Goal: Task Accomplishment & Management: Manage account settings

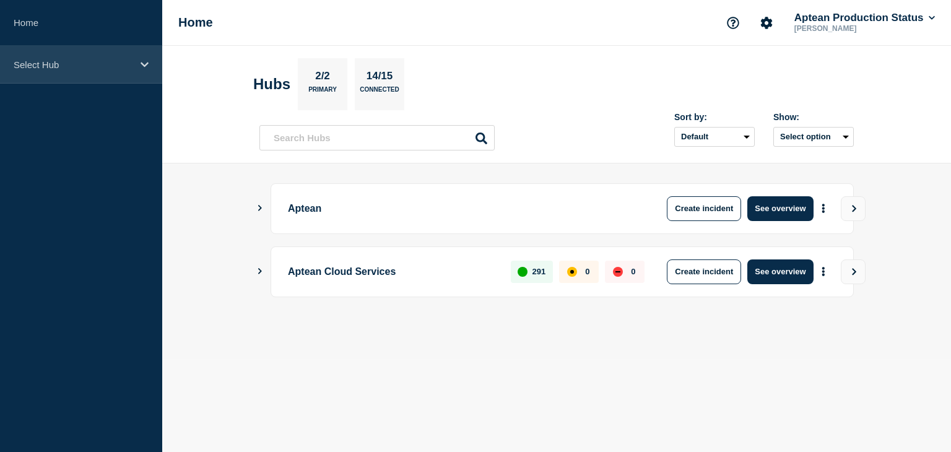
click at [110, 73] on div "Select Hub" at bounding box center [81, 65] width 162 height 38
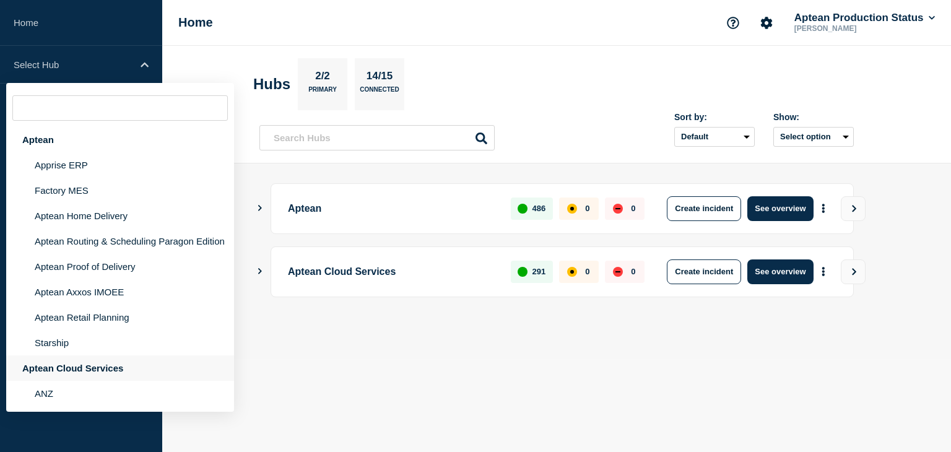
click at [92, 381] on div "Aptean Cloud Services" at bounding box center [120, 367] width 228 height 25
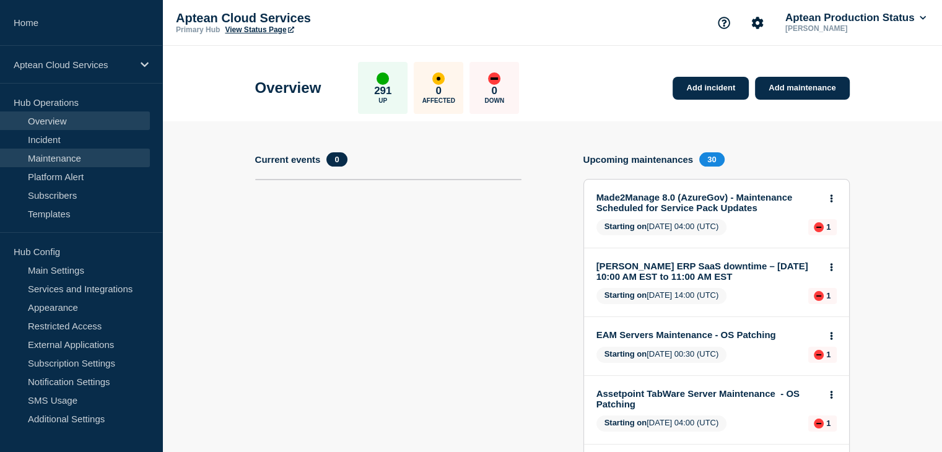
click at [88, 157] on link "Maintenance" at bounding box center [75, 158] width 150 height 19
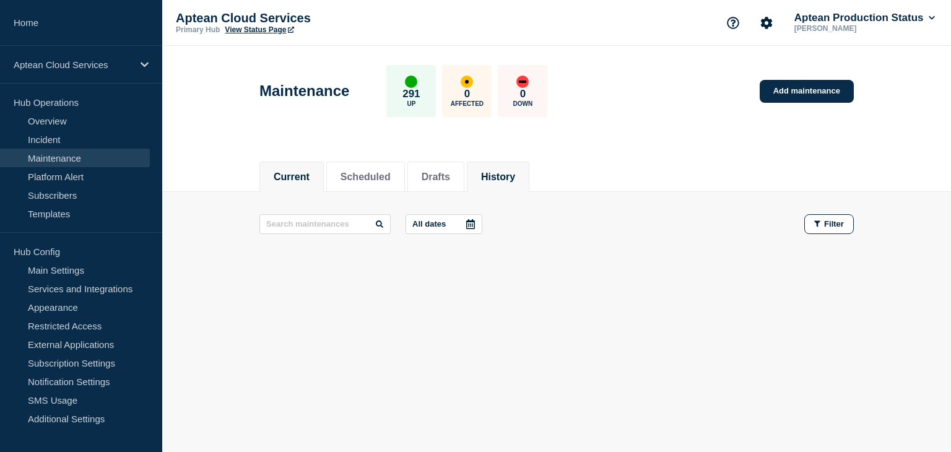
click at [505, 183] on li "History" at bounding box center [498, 177] width 63 height 30
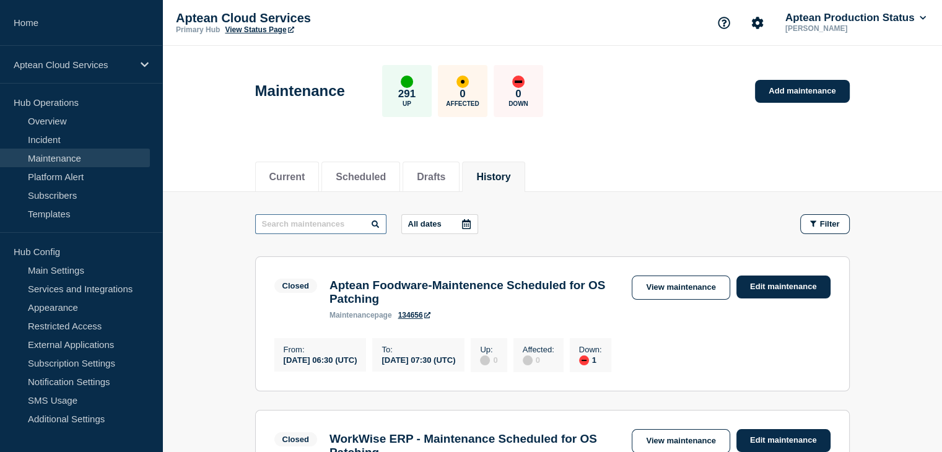
click at [332, 223] on input "text" at bounding box center [320, 224] width 131 height 20
type input "paragon"
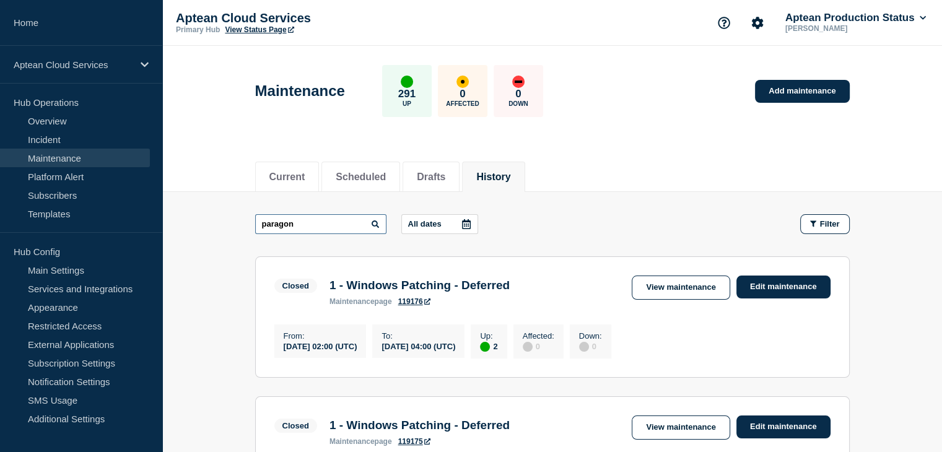
click at [327, 225] on input "paragon" at bounding box center [320, 224] width 131 height 20
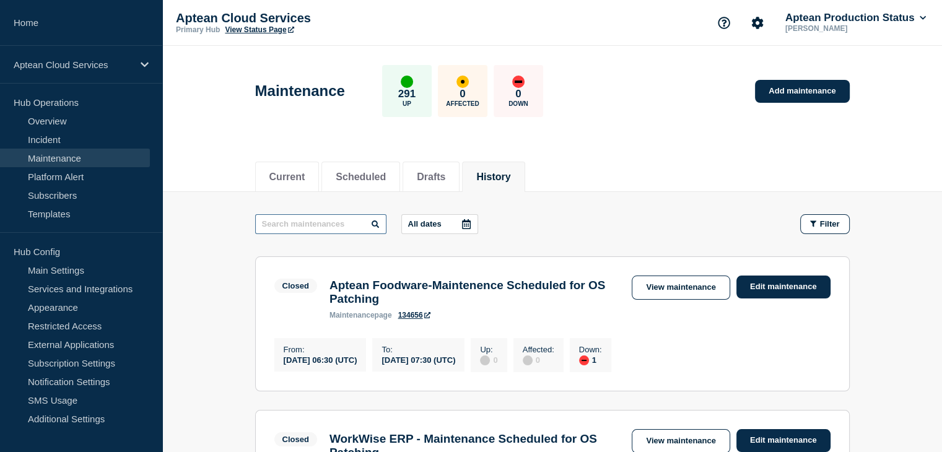
click at [310, 221] on input "text" at bounding box center [320, 224] width 131 height 20
paste input "Aptean Routing & Scheduling Paragon Edition"
type input "Aptean Routing & Scheduling Paragon Edition"
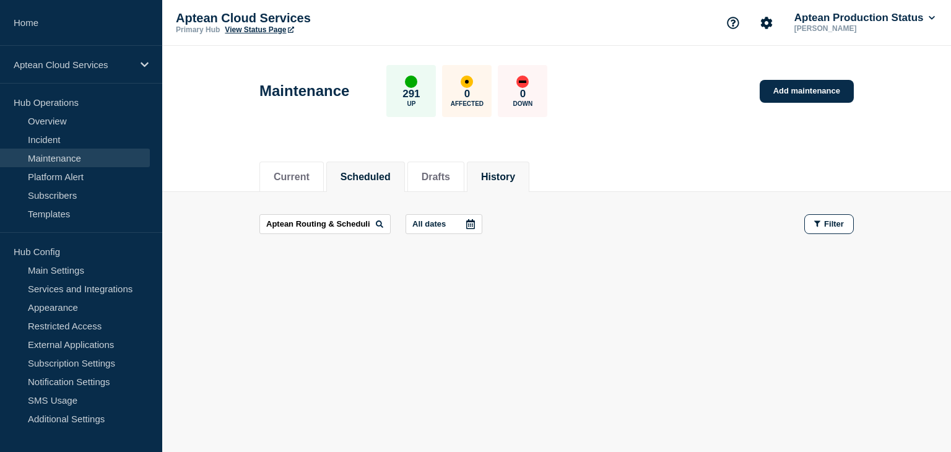
click at [372, 172] on button "Scheduled" at bounding box center [366, 177] width 50 height 11
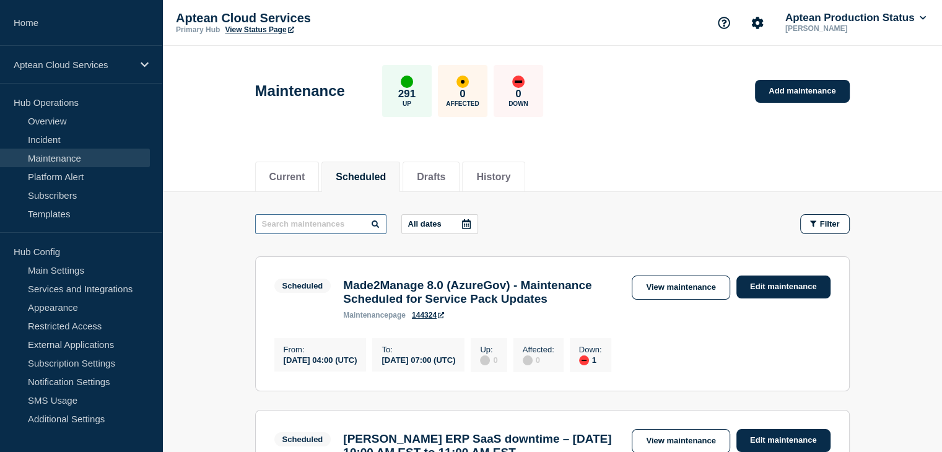
click at [337, 228] on input "text" at bounding box center [320, 224] width 131 height 20
paste input "Aptean Routing & Scheduling Paragon Edition"
type input "Aptean Routing & Scheduling Paragon Edition"
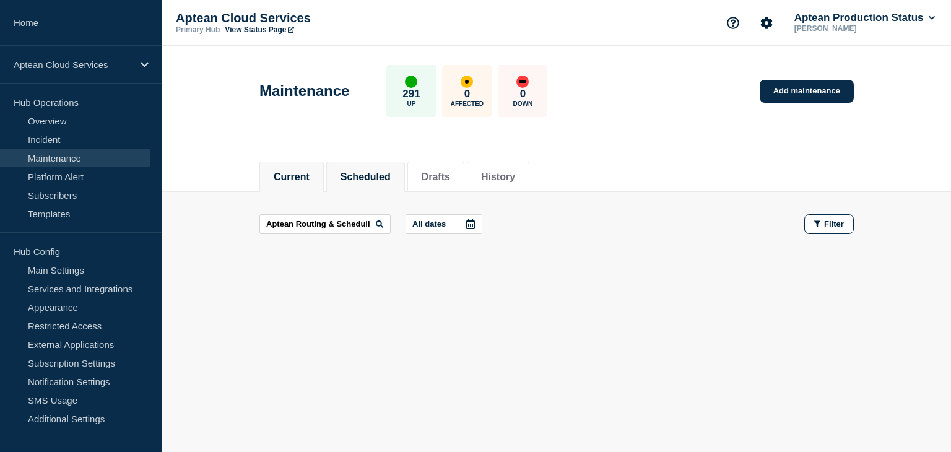
click at [299, 184] on li "Current" at bounding box center [291, 177] width 64 height 30
click at [450, 173] on button "Drafts" at bounding box center [436, 177] width 28 height 11
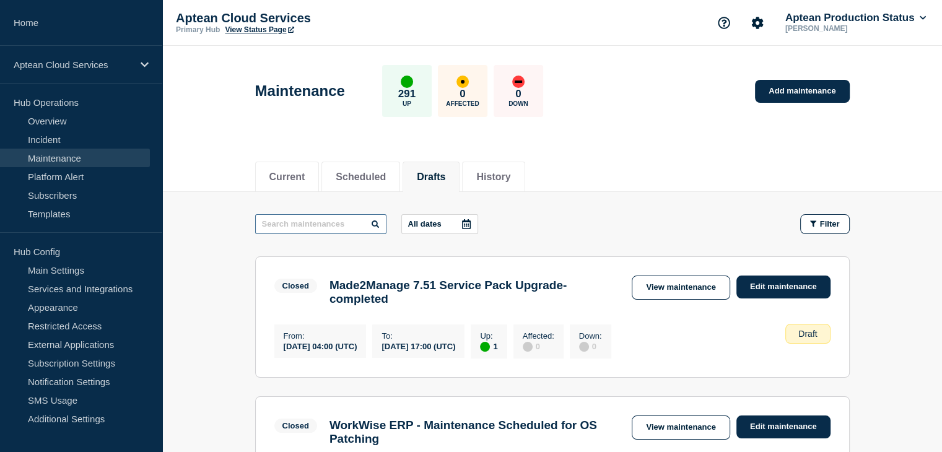
click at [320, 225] on input "text" at bounding box center [320, 224] width 131 height 20
paste input "Aptean Routing & Scheduling Paragon Edition"
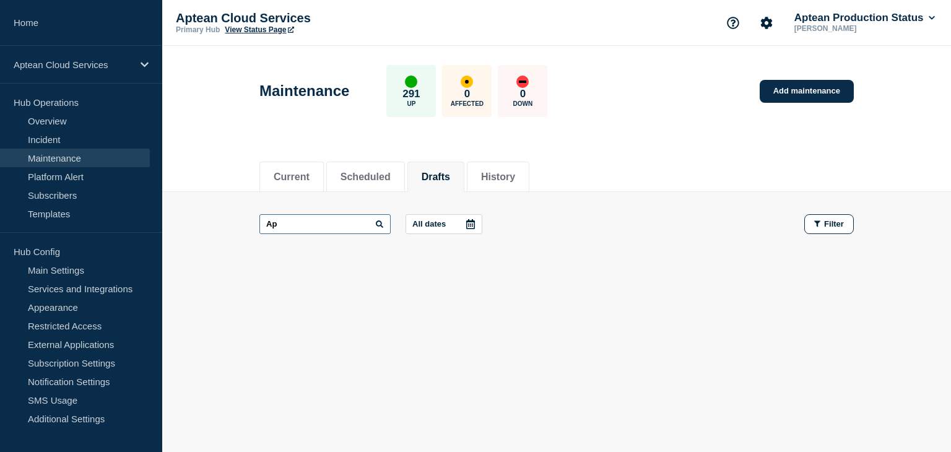
type input "A"
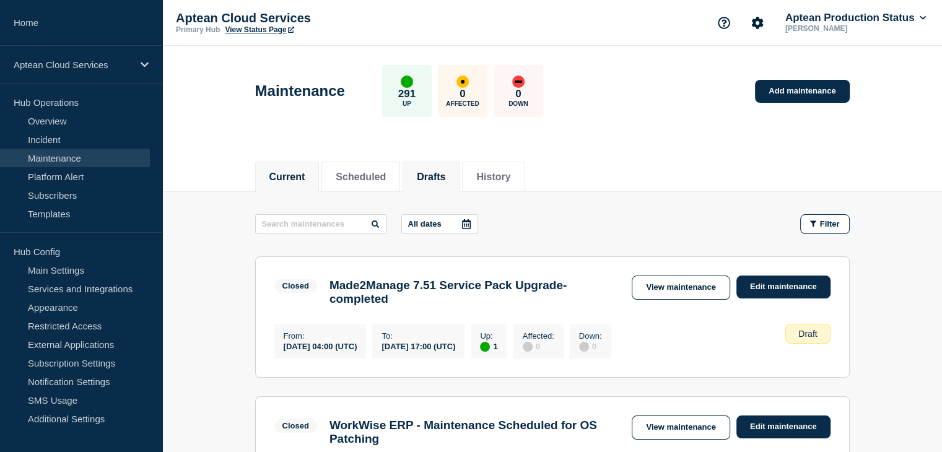
click at [305, 178] on button "Current" at bounding box center [287, 177] width 36 height 11
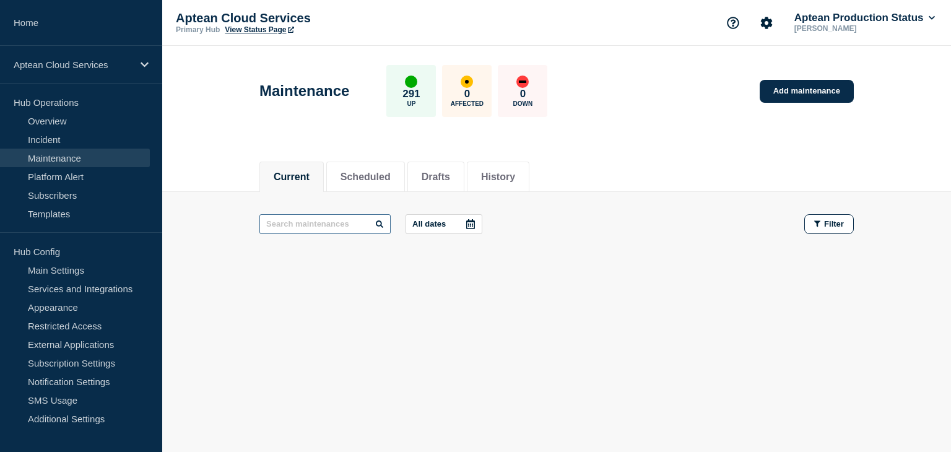
click at [328, 230] on input "text" at bounding box center [324, 224] width 131 height 20
paste input "Aptean Routing & Scheduling Paragon Edition"
type input "Aptean Routing & Scheduling Paragon Edition"
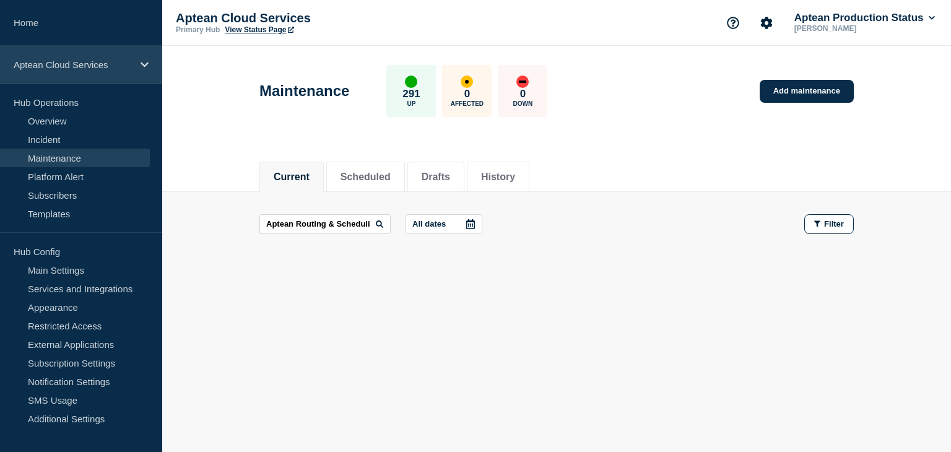
click at [89, 68] on p "Aptean Cloud Services" at bounding box center [73, 64] width 119 height 11
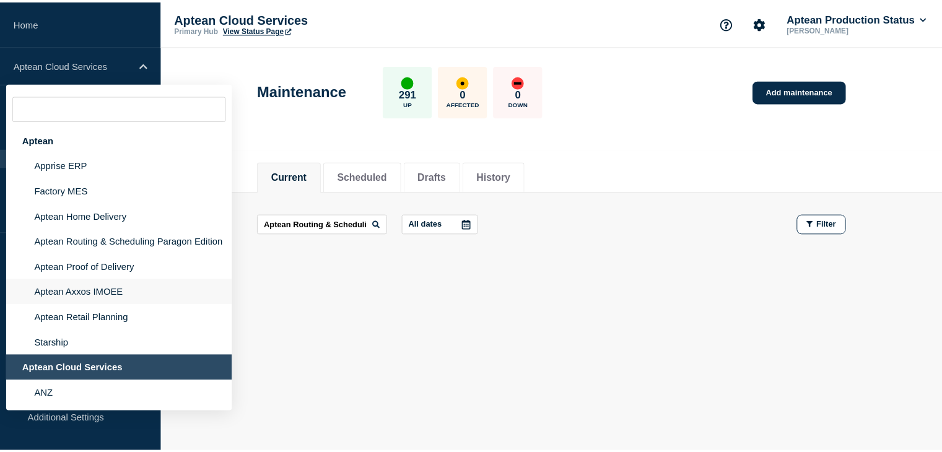
scroll to position [144, 0]
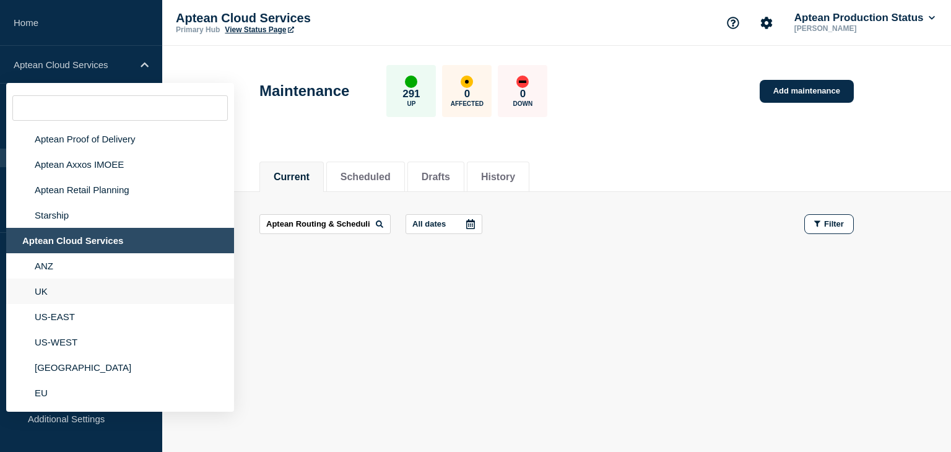
click at [58, 297] on li "UK" at bounding box center [120, 291] width 228 height 25
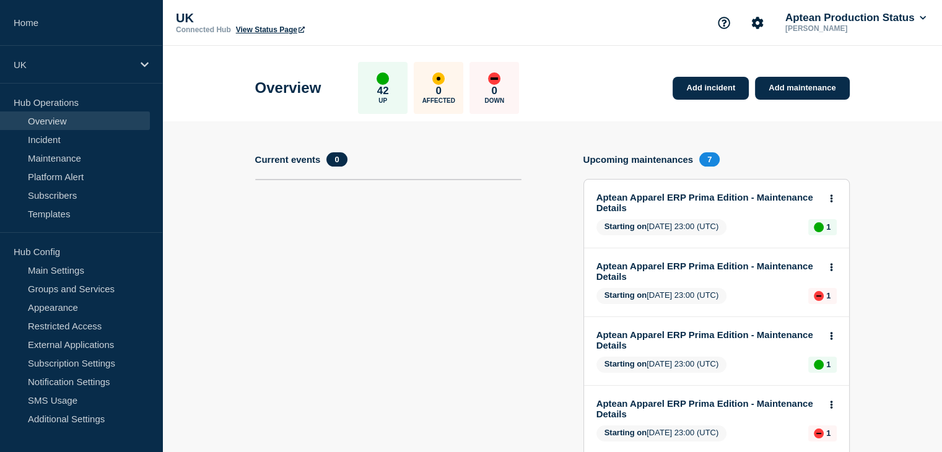
click at [694, 155] on div "Upcoming maintenances 7" at bounding box center [654, 159] width 143 height 14
click at [71, 154] on link "Maintenance" at bounding box center [75, 158] width 150 height 19
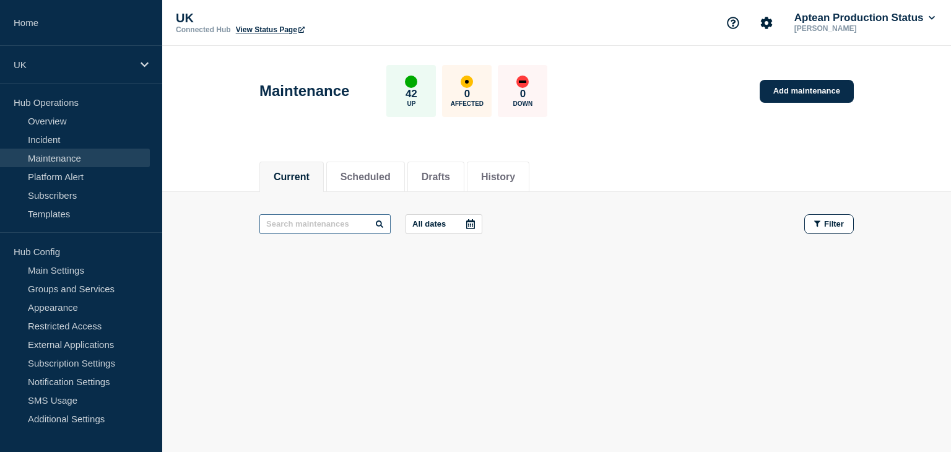
click at [320, 225] on input "text" at bounding box center [324, 224] width 131 height 20
click at [391, 177] on button "Scheduled" at bounding box center [366, 177] width 50 height 11
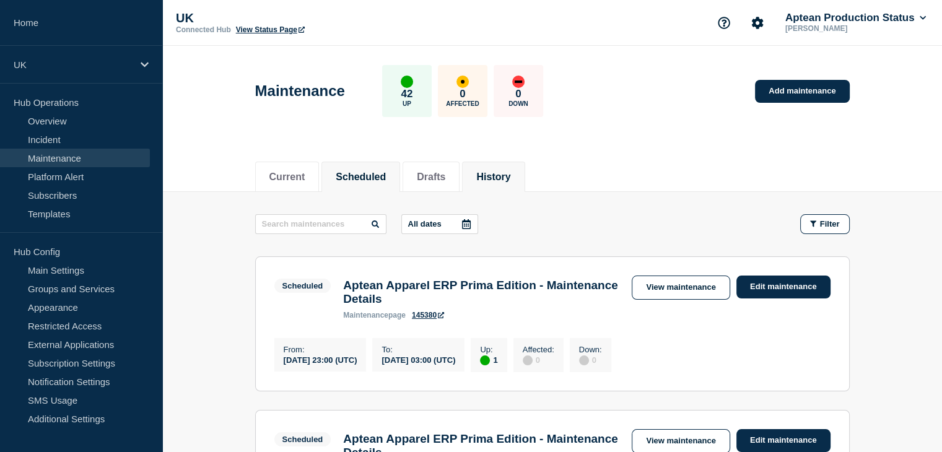
click at [510, 176] on button "History" at bounding box center [493, 177] width 34 height 11
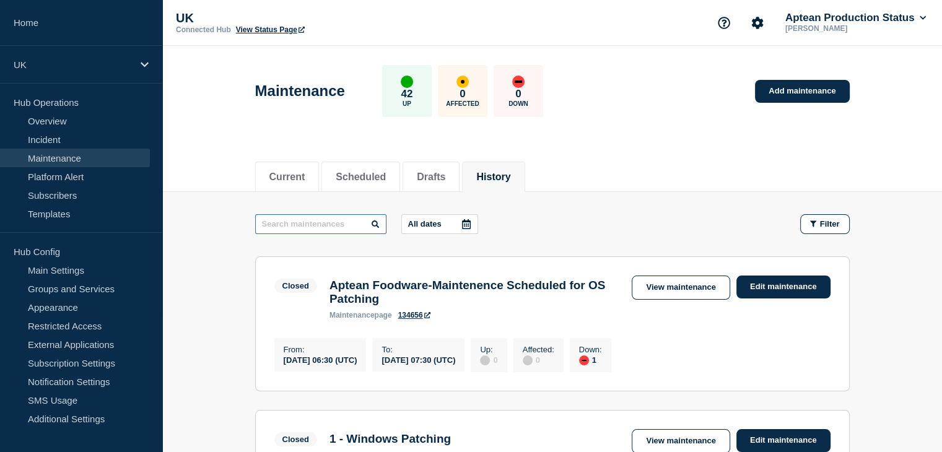
click at [336, 224] on input "text" at bounding box center [320, 224] width 131 height 20
paste input "Aptean Routing & Scheduling Paragon Edition"
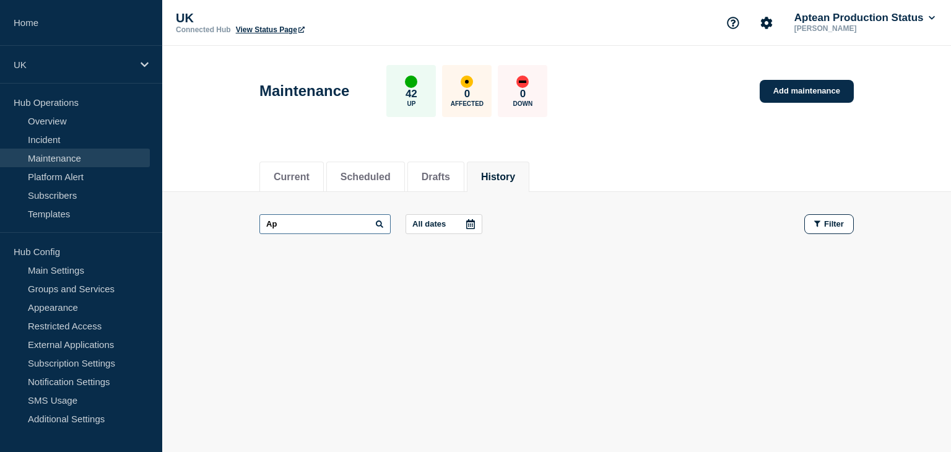
type input "A"
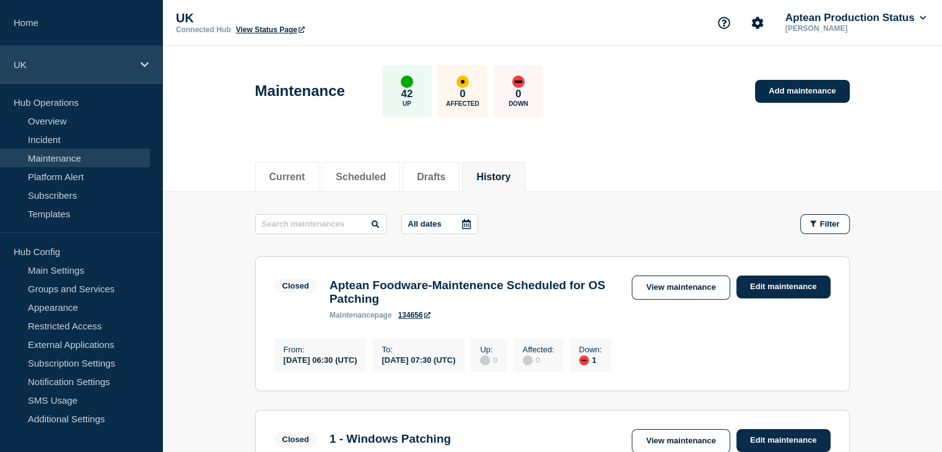
click at [97, 55] on div "UK" at bounding box center [81, 65] width 162 height 38
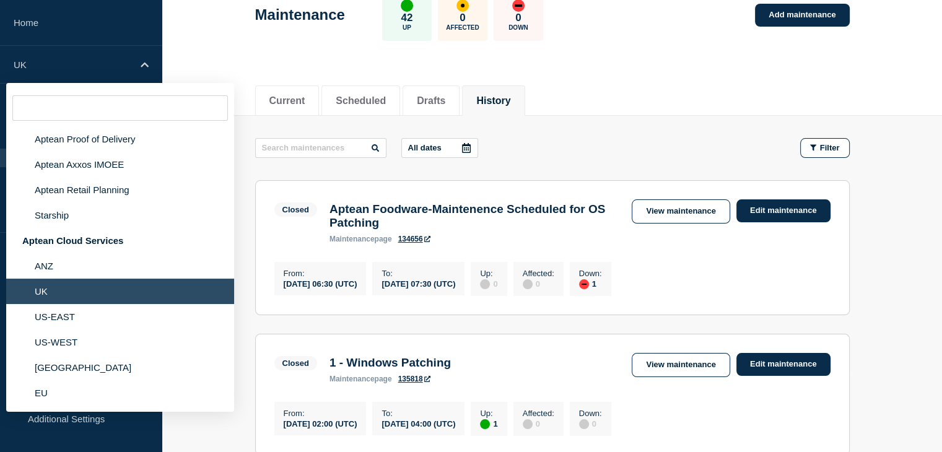
scroll to position [89, 0]
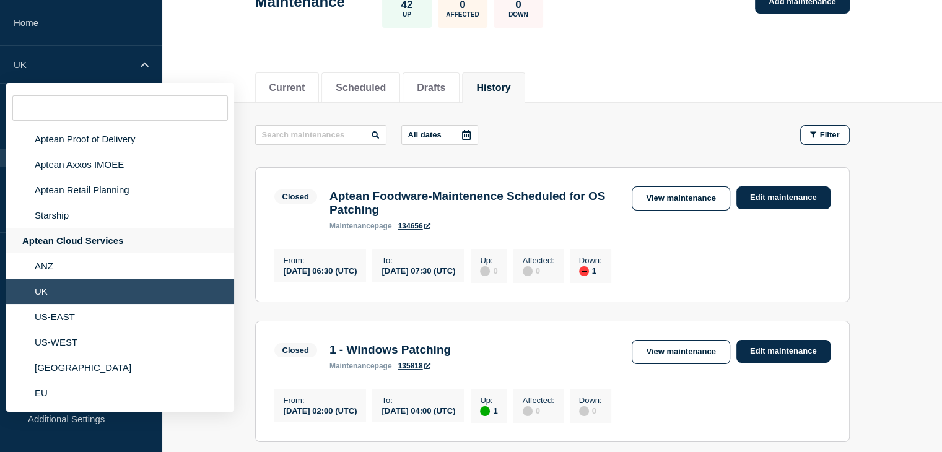
click at [105, 243] on div "Aptean Cloud Services" at bounding box center [120, 240] width 228 height 25
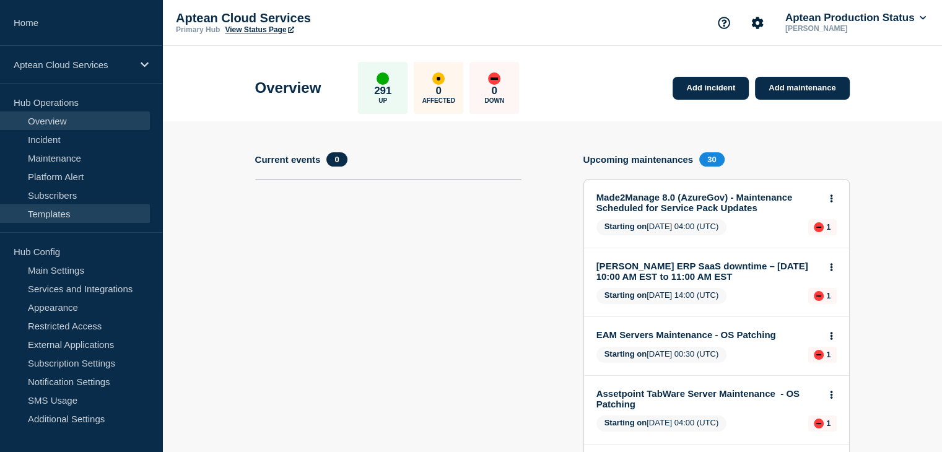
click at [77, 211] on link "Templates" at bounding box center [75, 213] width 150 height 19
click at [81, 213] on link "Templates" at bounding box center [75, 213] width 150 height 19
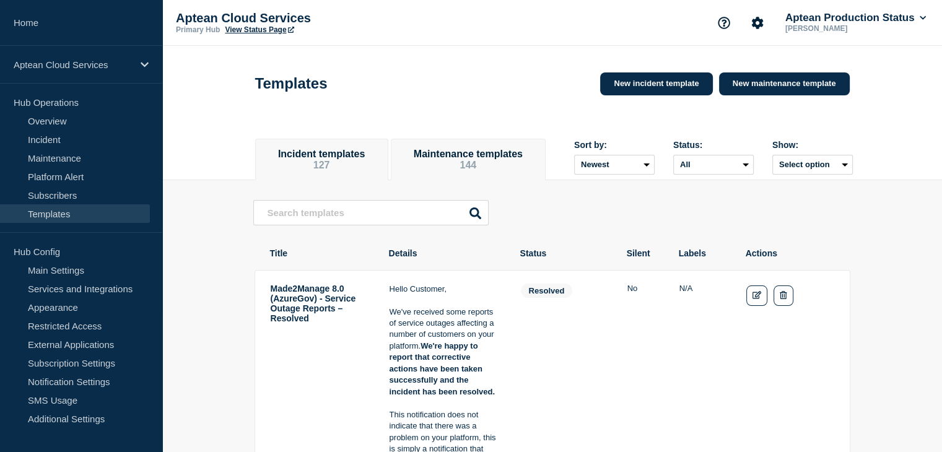
click at [509, 165] on button "Maintenance templates 144" at bounding box center [468, 160] width 126 height 22
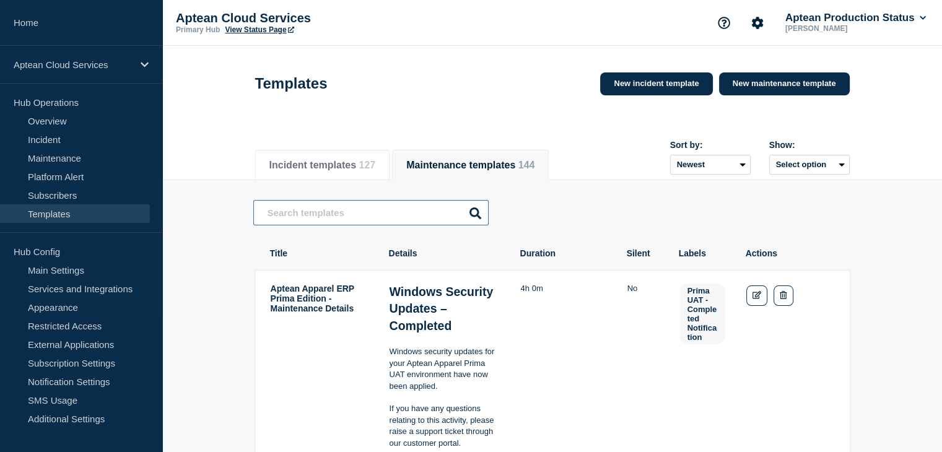
click at [404, 215] on input "text" at bounding box center [370, 212] width 235 height 25
paste input "Aptean Routing & Scheduling Paragon Edition"
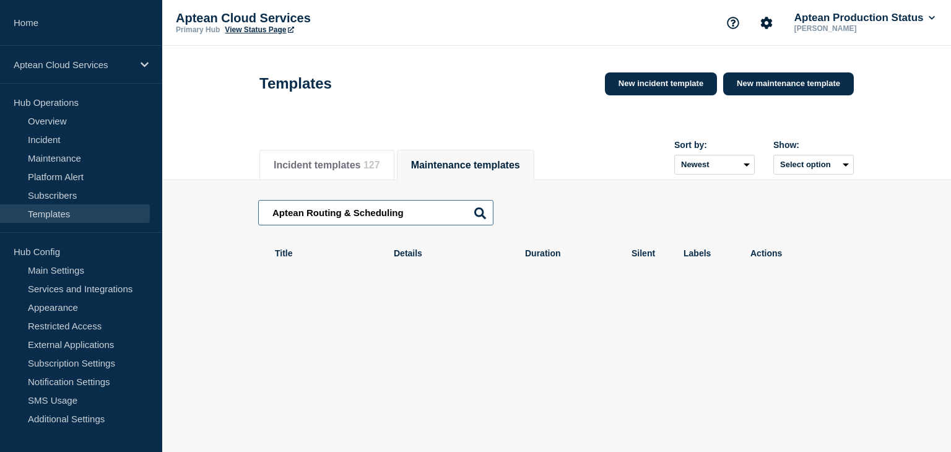
type input "Aptean Routing & Scheduling"
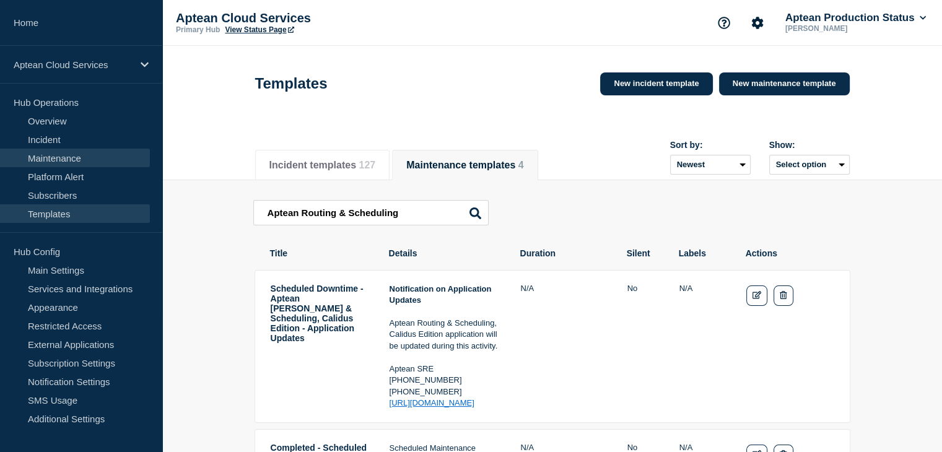
click at [73, 159] on link "Maintenance" at bounding box center [75, 158] width 150 height 19
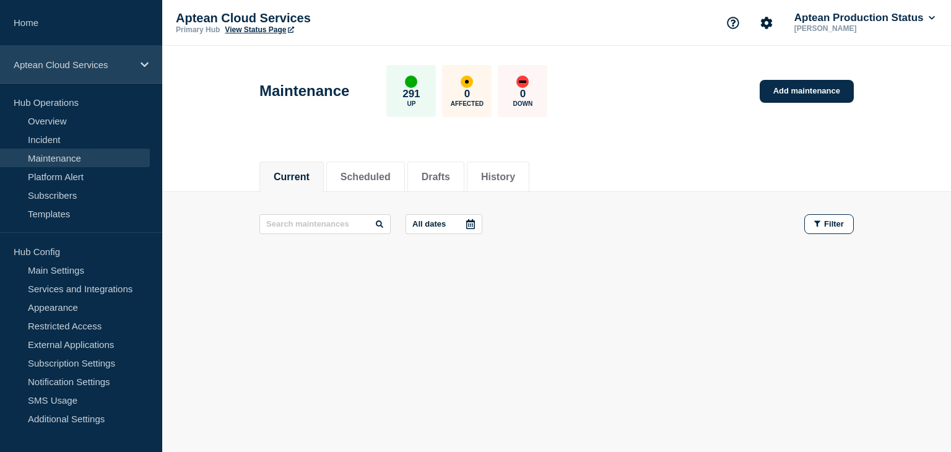
click at [87, 66] on p "Aptean Cloud Services" at bounding box center [73, 64] width 119 height 11
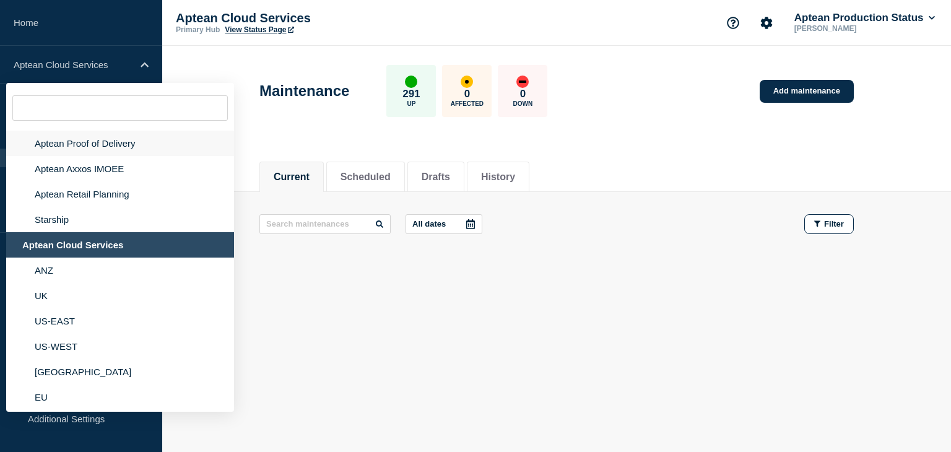
scroll to position [126, 0]
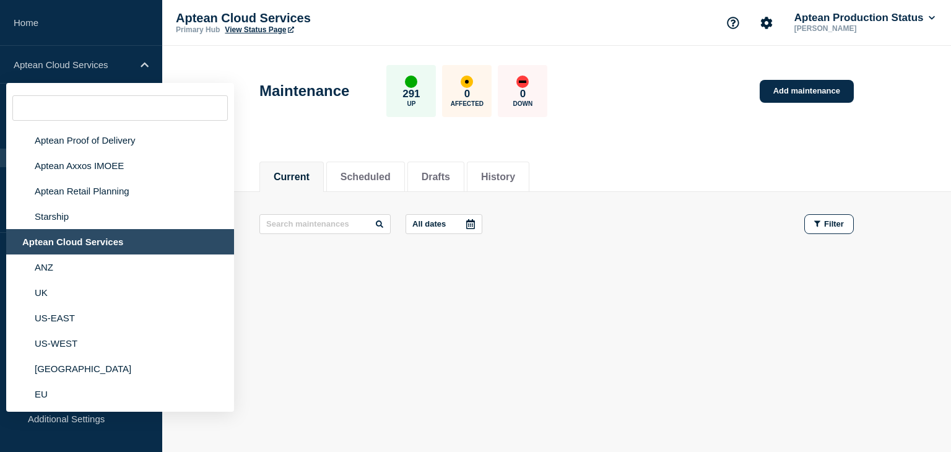
click at [495, 364] on main "Maintenance 291 Up 0 Affected 0 Down Add maintenance Current Scheduled Drafts H…" at bounding box center [556, 212] width 789 height 333
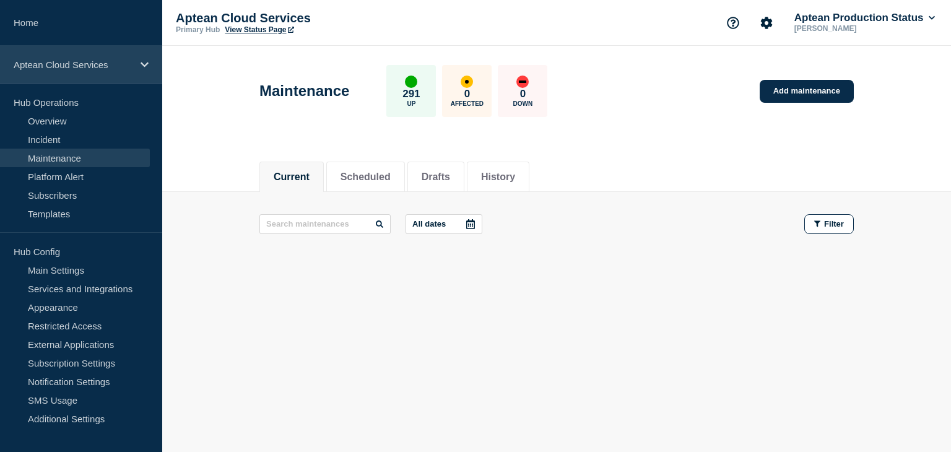
click at [111, 58] on div "Aptean Cloud Services" at bounding box center [81, 65] width 162 height 38
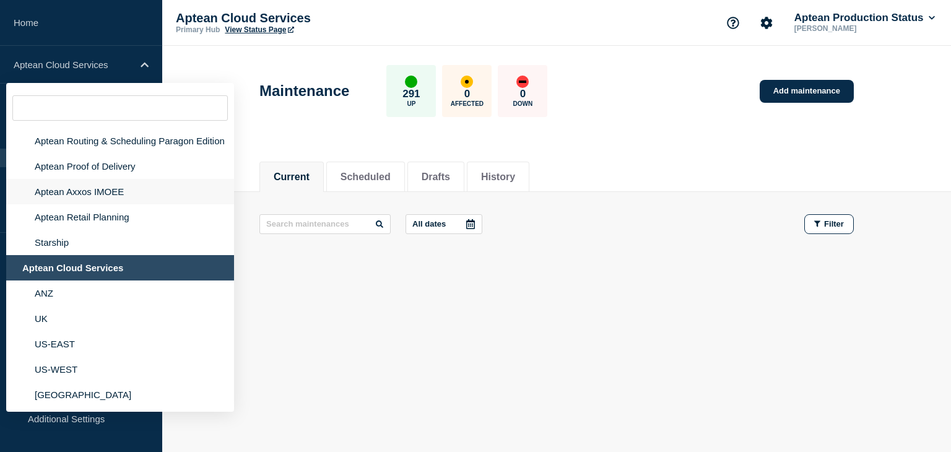
scroll to position [144, 0]
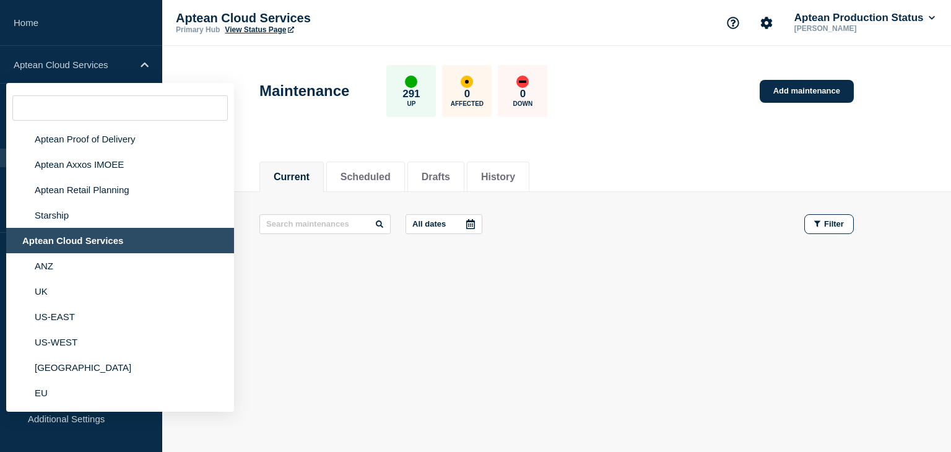
click at [404, 394] on body "Home Aptean Cloud Services Aptean Apprise ERP Factory MES Aptean Home Delivery …" at bounding box center [475, 226] width 951 height 452
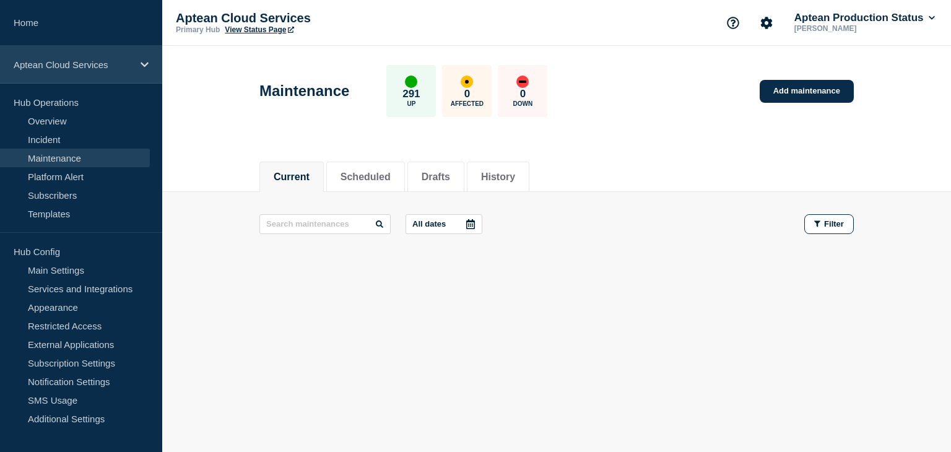
click at [103, 65] on p "Aptean Cloud Services" at bounding box center [73, 64] width 119 height 11
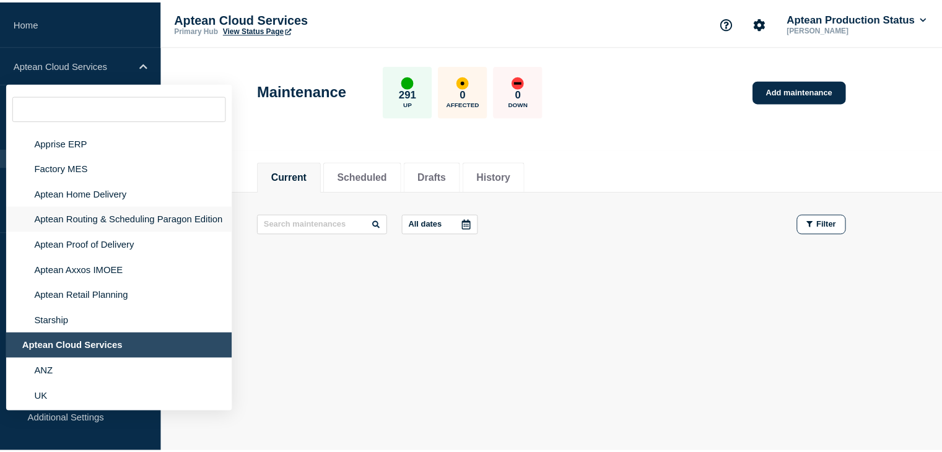
scroll to position [22, 0]
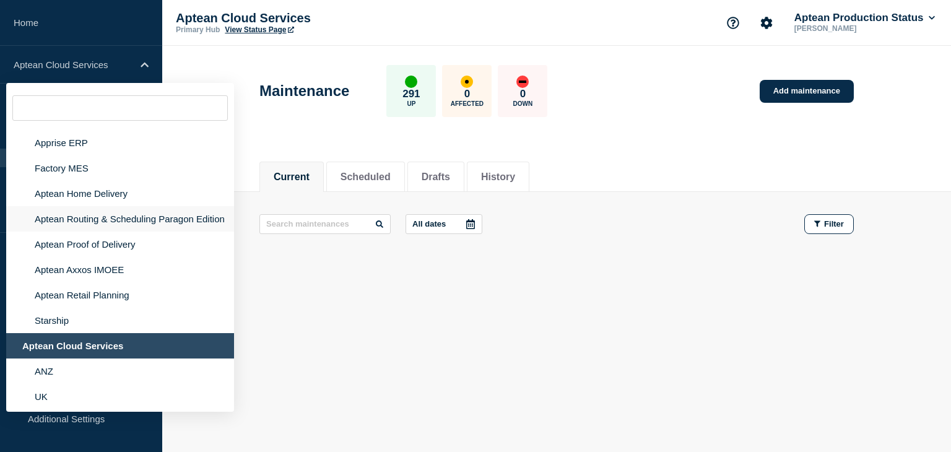
click at [77, 228] on li "Aptean Routing & Scheduling Paragon Edition" at bounding box center [120, 218] width 228 height 25
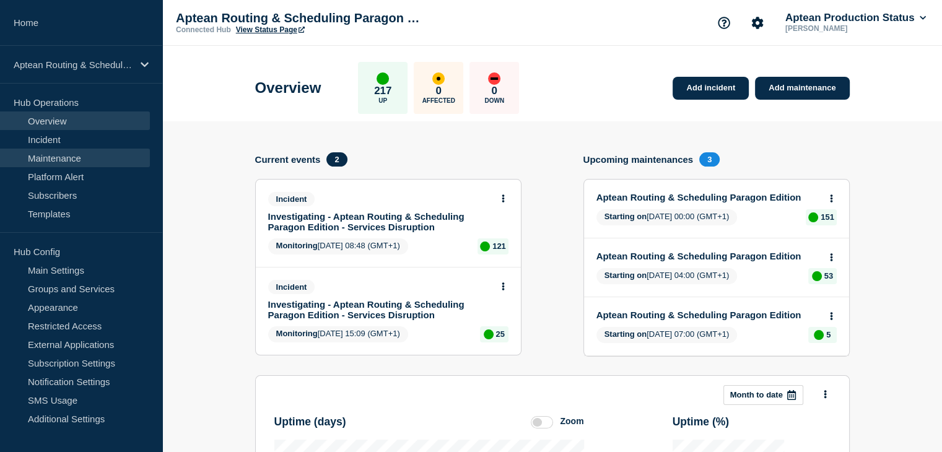
click at [96, 158] on link "Maintenance" at bounding box center [75, 158] width 150 height 19
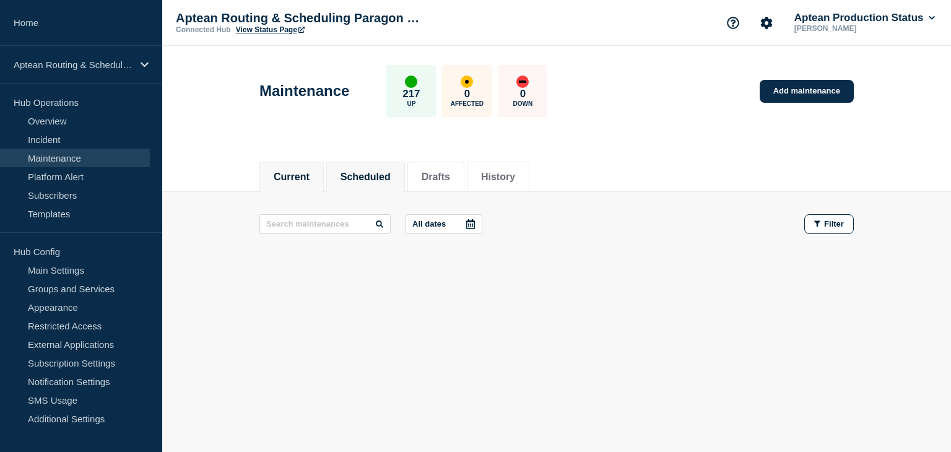
click at [371, 182] on li "Scheduled" at bounding box center [365, 177] width 79 height 30
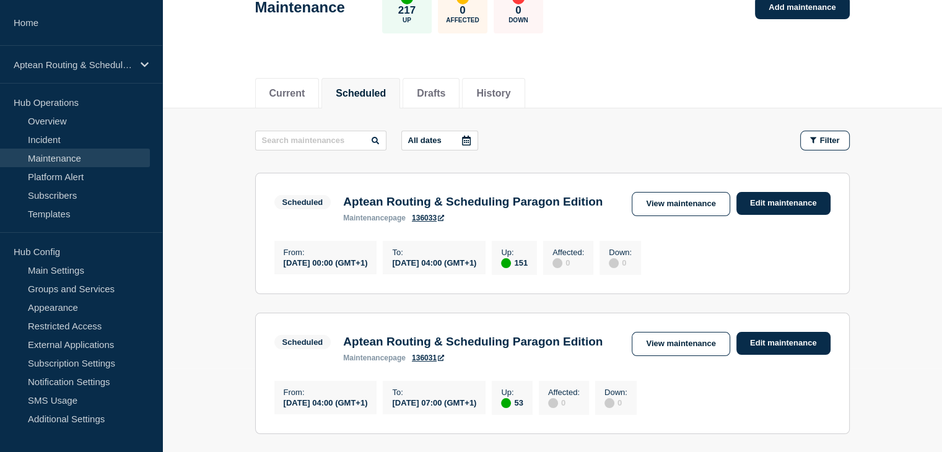
scroll to position [81, 0]
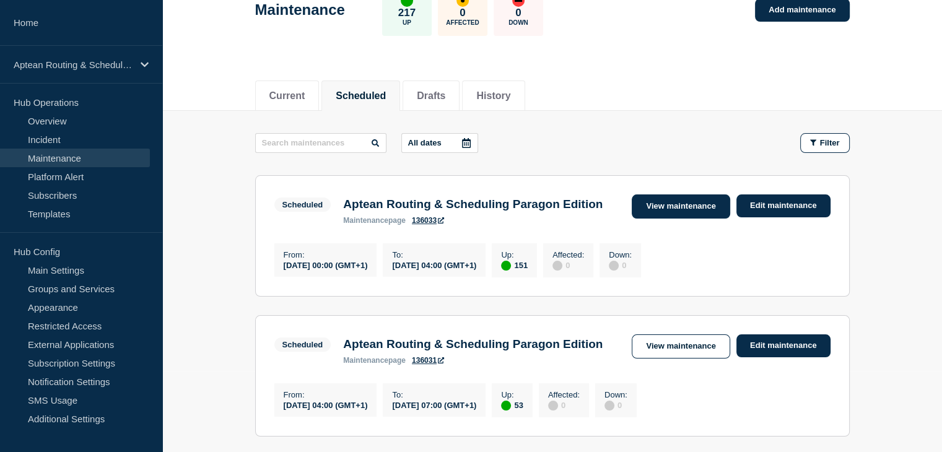
click at [656, 206] on link "View maintenance" at bounding box center [681, 206] width 98 height 24
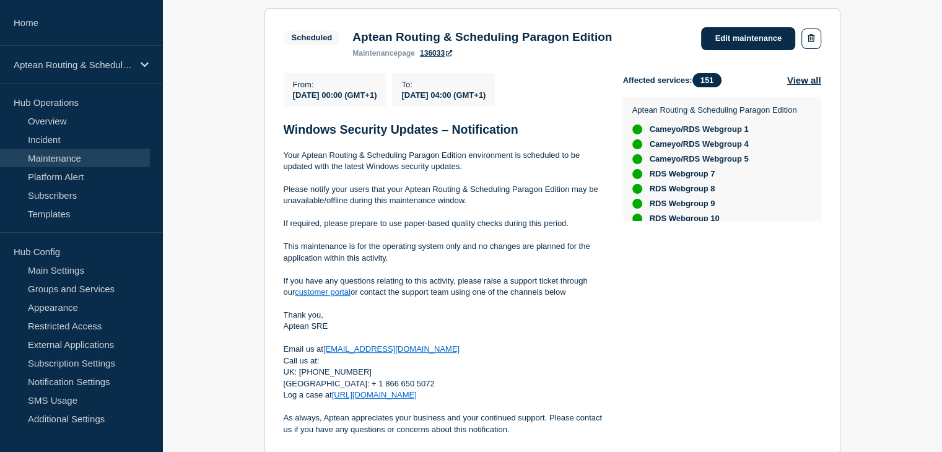
scroll to position [240, 0]
click at [619, 333] on div "From : [DATE] 00:00 (GMT+1) To : [DATE] 04:00 (GMT+1) Windows Security Updates …" at bounding box center [453, 253] width 339 height 362
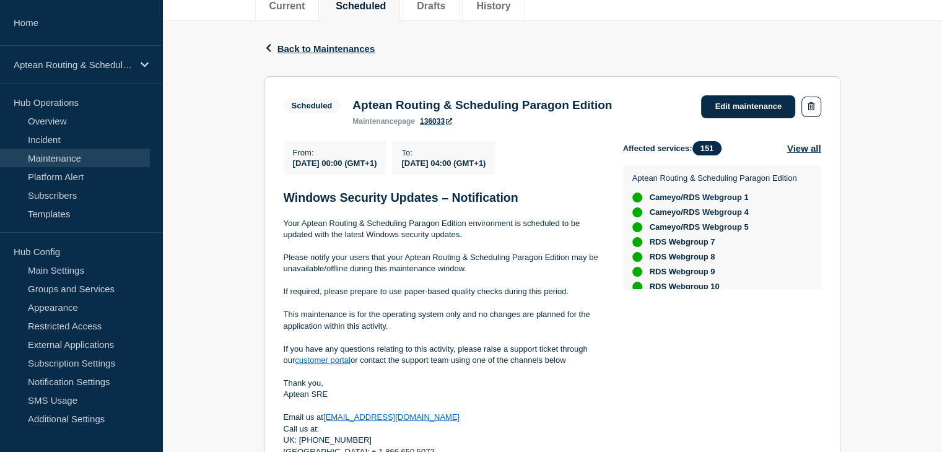
scroll to position [170, 0]
click at [277, 48] on span "Back to Maintenances" at bounding box center [326, 49] width 98 height 11
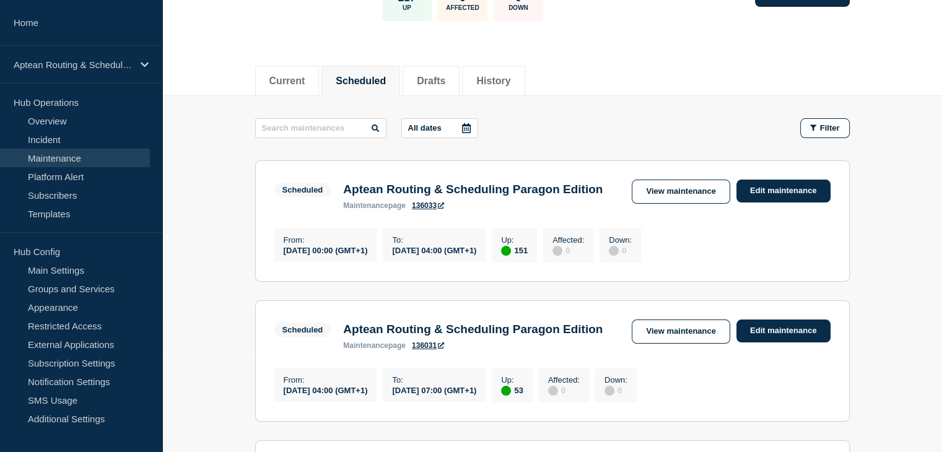
scroll to position [97, 0]
click at [924, 176] on main "All dates Filter Scheduled 151 Up Aptean Routing & Scheduling Paragon Edition F…" at bounding box center [552, 337] width 780 height 484
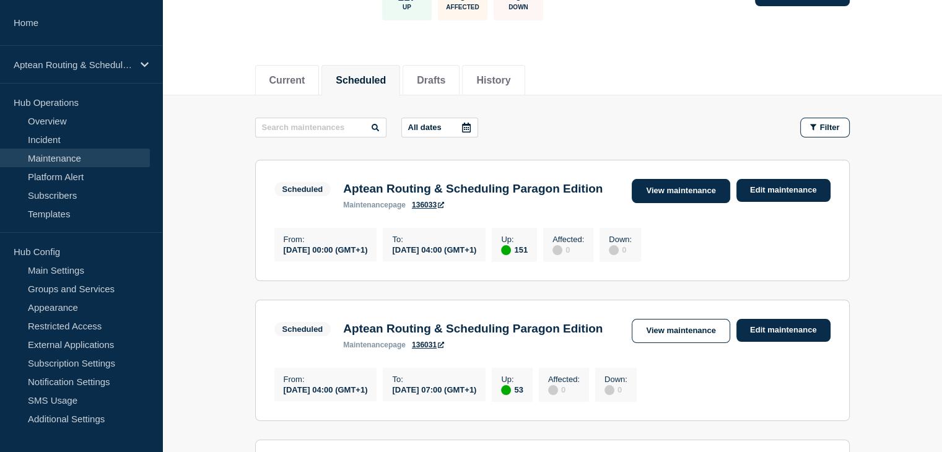
click at [658, 189] on link "View maintenance" at bounding box center [681, 191] width 98 height 24
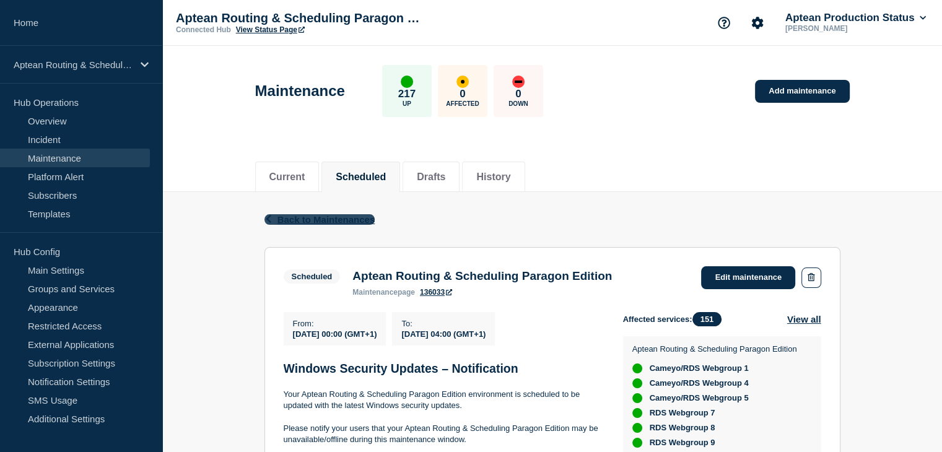
click at [316, 217] on span "Back to Maintenances" at bounding box center [326, 219] width 98 height 11
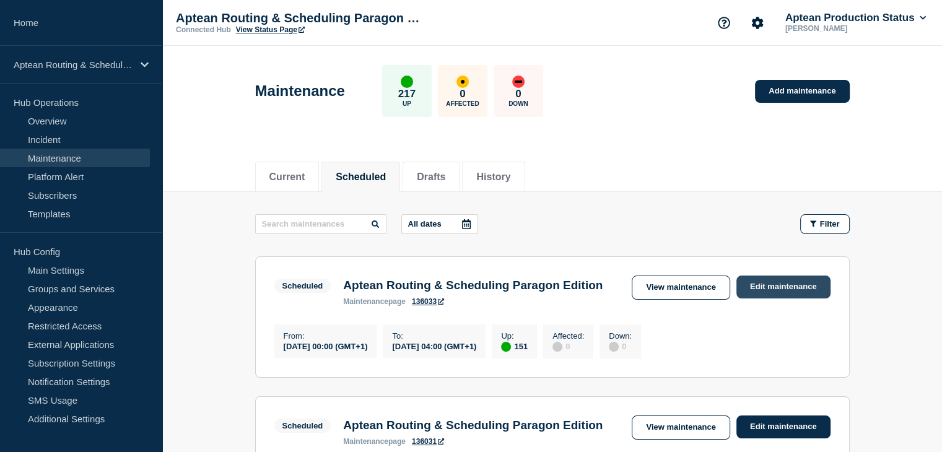
click at [782, 285] on link "Edit maintenance" at bounding box center [783, 287] width 94 height 23
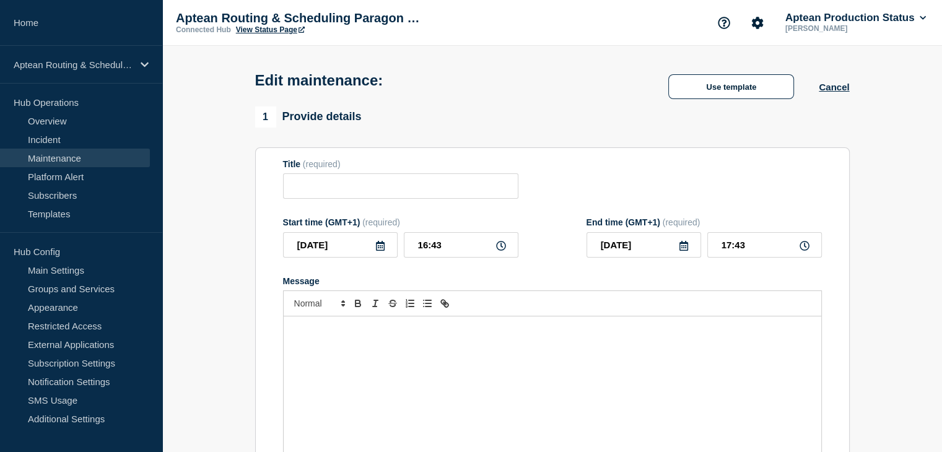
type input "Aptean Routing & Scheduling Paragon Edition"
type input "[DATE]"
type input "00:00"
type input "[DATE]"
type input "04:00"
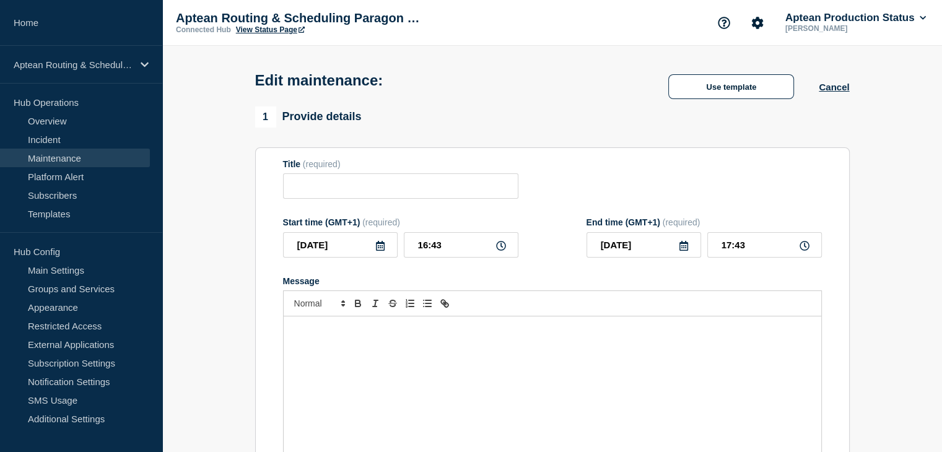
checkbox input "true"
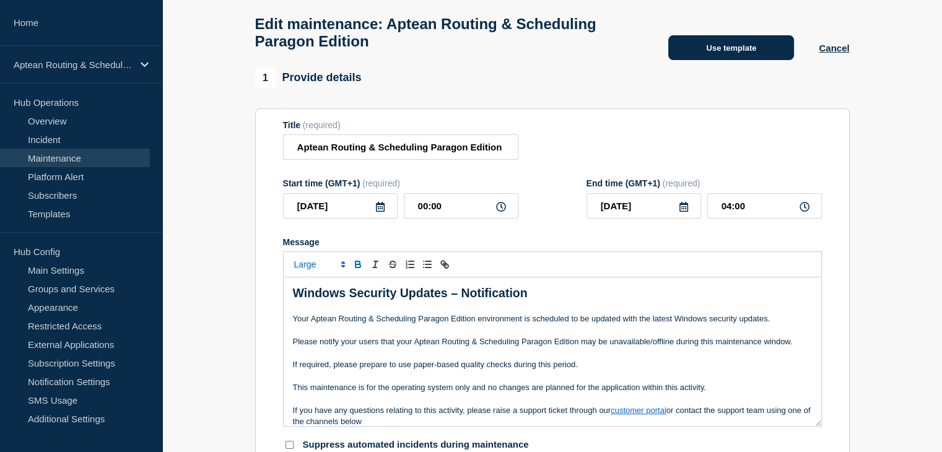
click at [703, 53] on button "Use template" at bounding box center [731, 47] width 126 height 25
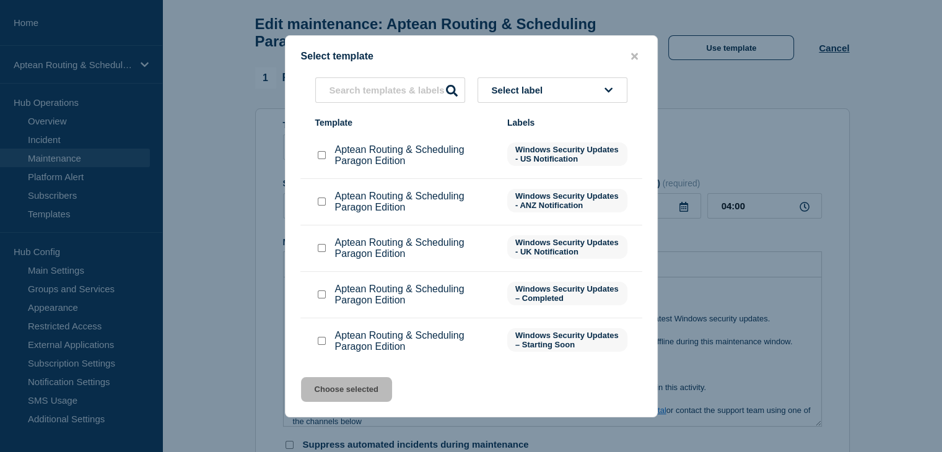
click at [321, 341] on input "Aptean Routing & Scheduling Paragon Edition checkbox" at bounding box center [322, 341] width 8 height 8
checkbox input "true"
click at [341, 387] on button "Choose selected" at bounding box center [346, 389] width 91 height 25
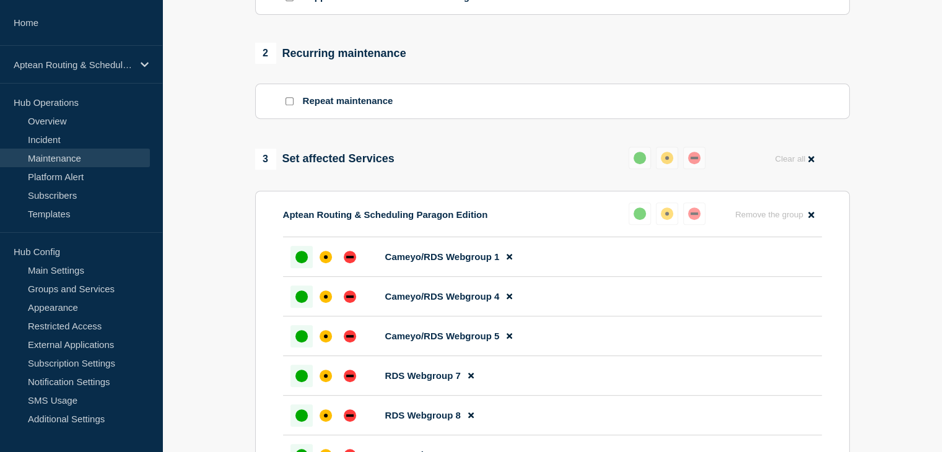
scroll to position [495, 0]
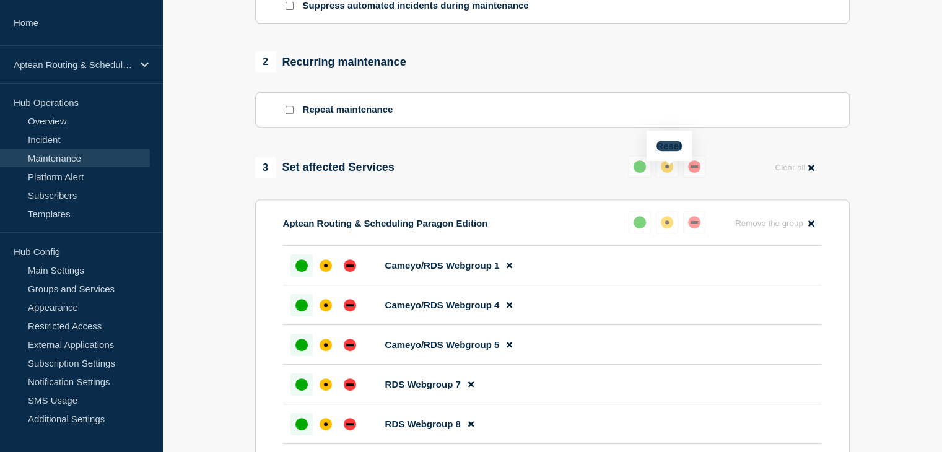
click at [671, 143] on button "Reset" at bounding box center [668, 146] width 25 height 11
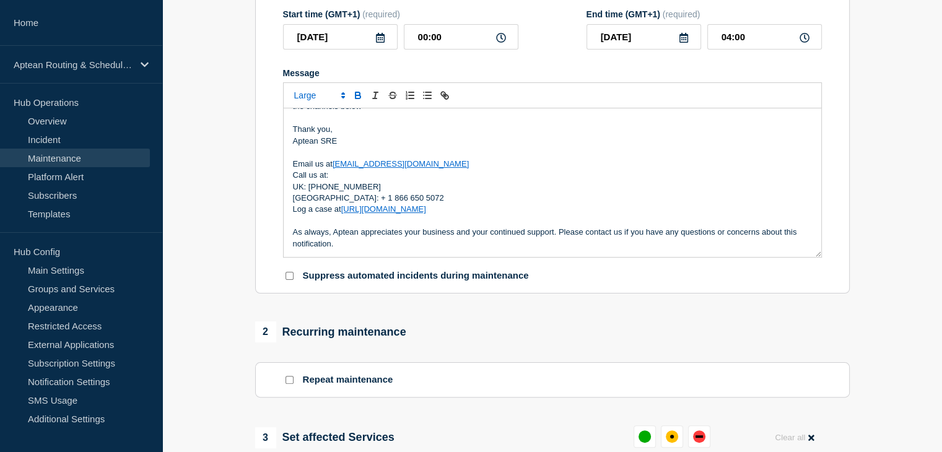
scroll to position [225, 0]
